Goal: Information Seeking & Learning: Compare options

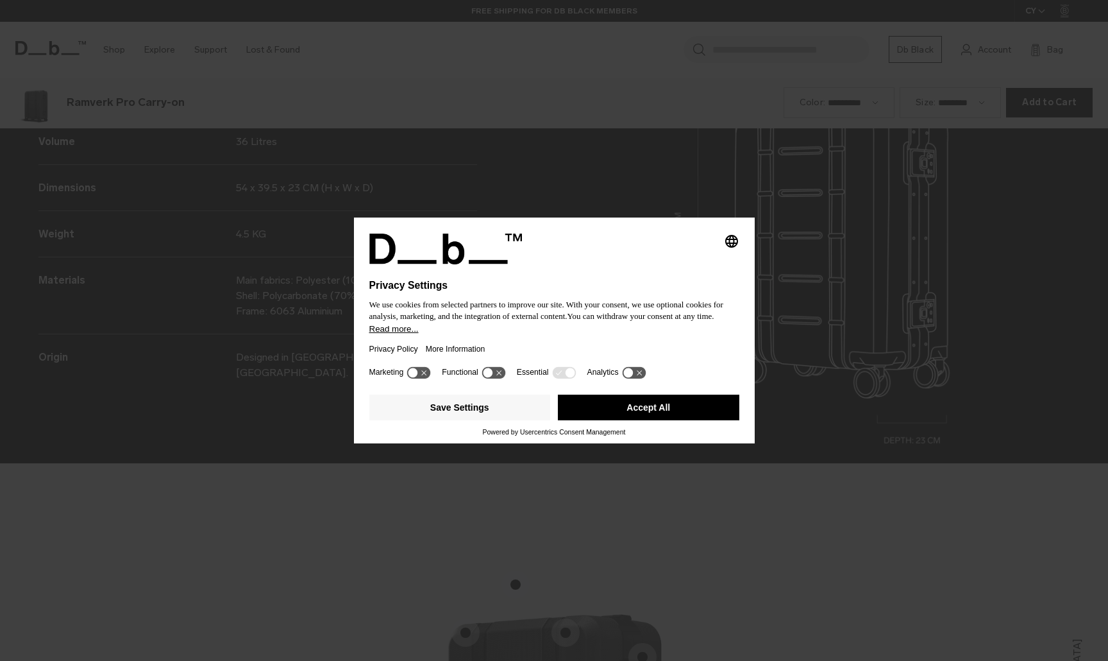
scroll to position [1982, 0]
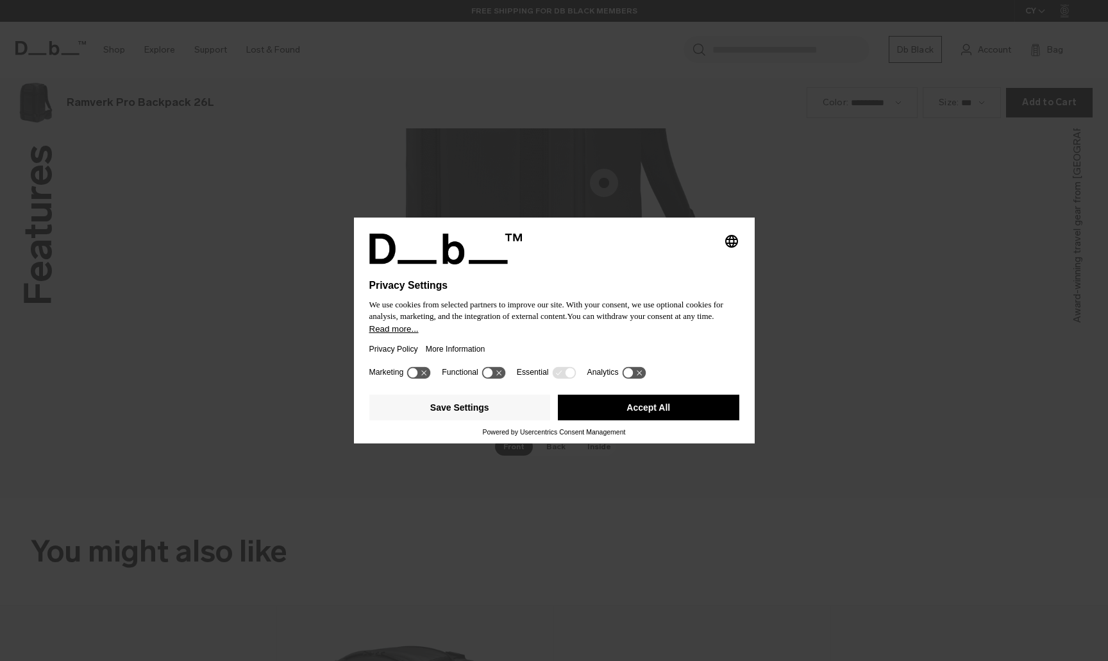
scroll to position [1982, 0]
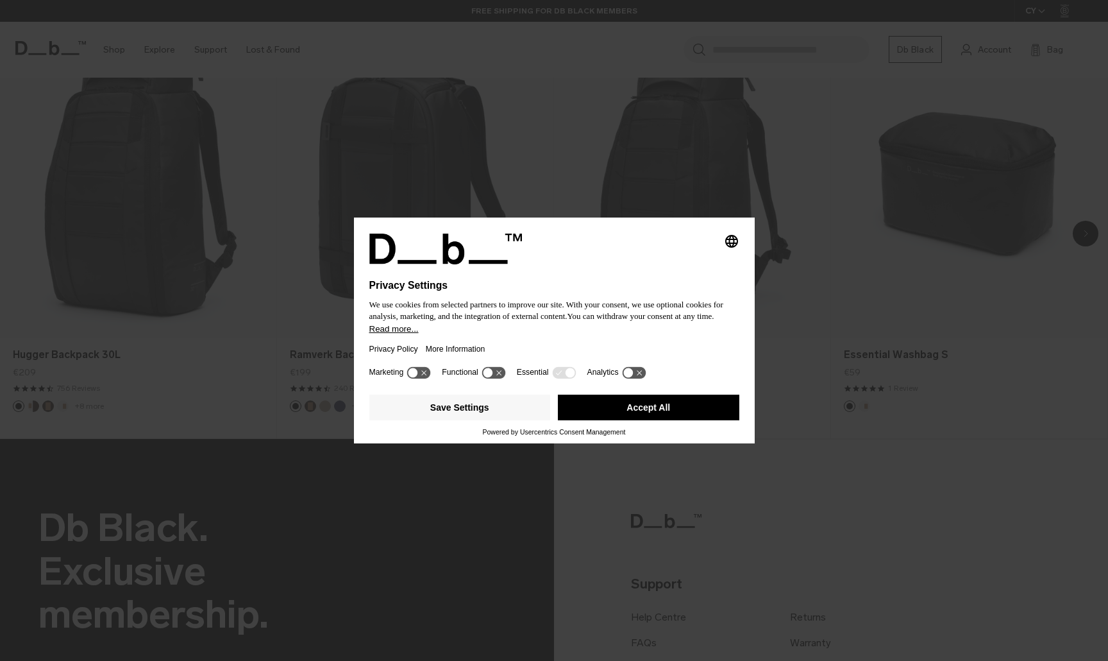
scroll to position [1010, 0]
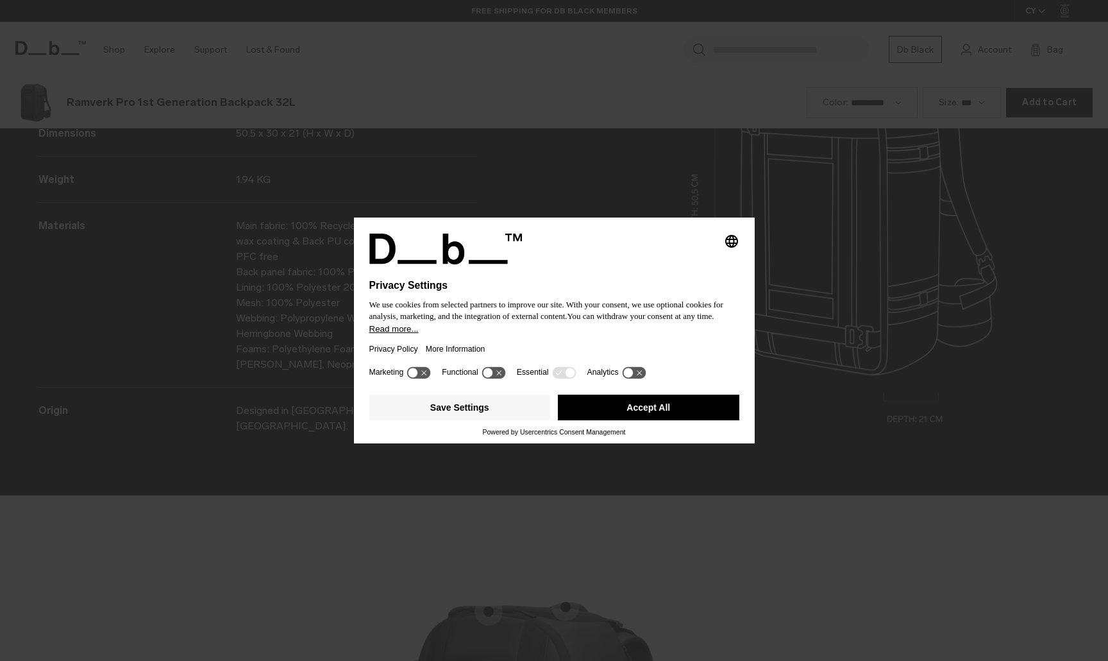
scroll to position [1982, 0]
